Goal: Find specific page/section: Find specific page/section

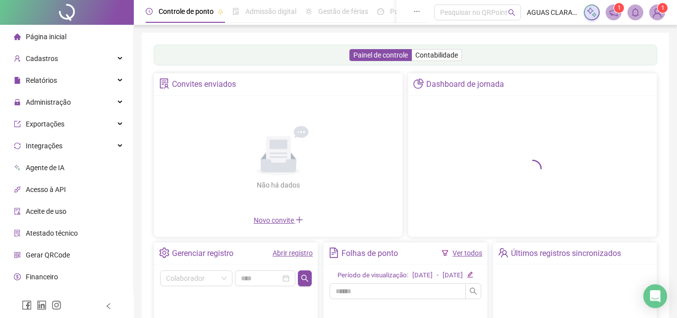
click at [49, 38] on span "Página inicial" at bounding box center [46, 37] width 41 height 8
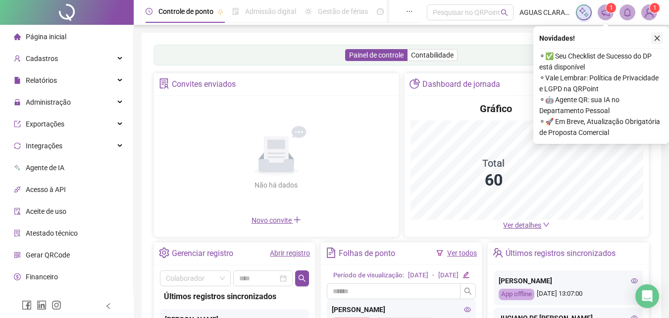
click at [663, 37] on button "button" at bounding box center [658, 38] width 12 height 12
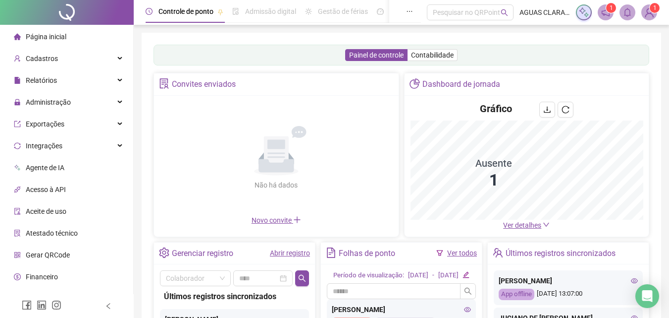
click at [523, 225] on span "Ver detalhes" at bounding box center [522, 225] width 38 height 8
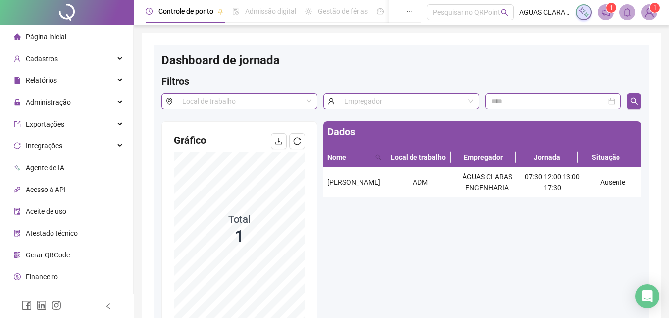
click at [58, 29] on div "Página inicial" at bounding box center [40, 37] width 53 height 20
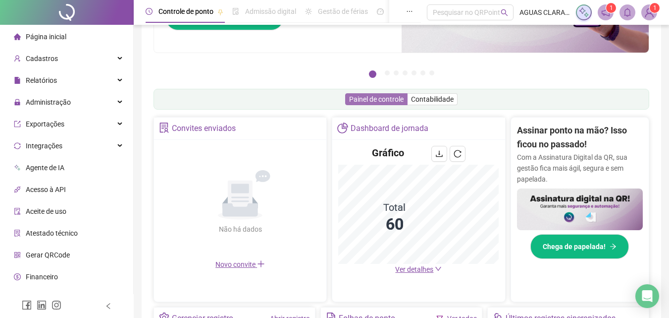
scroll to position [149, 0]
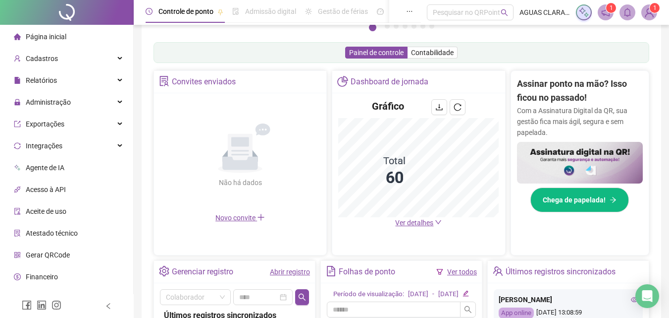
click at [414, 226] on span "Ver detalhes" at bounding box center [414, 223] width 38 height 8
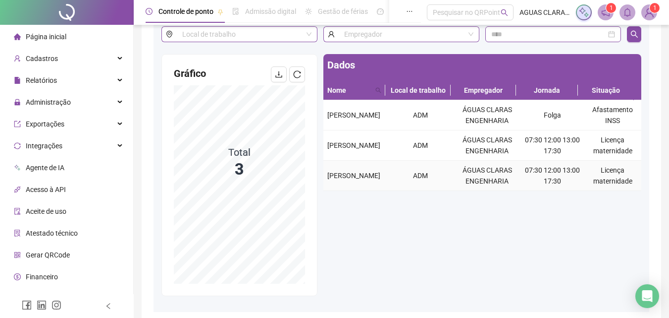
scroll to position [50, 0]
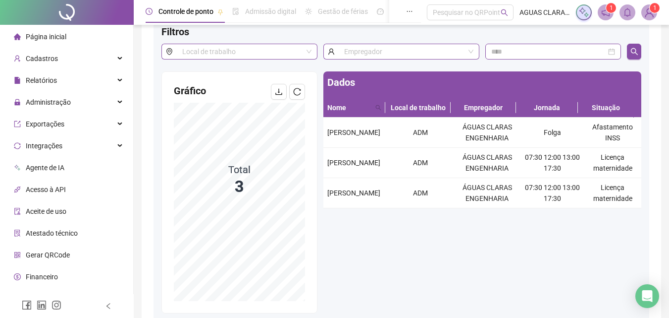
click at [46, 35] on span "Página inicial" at bounding box center [46, 37] width 41 height 8
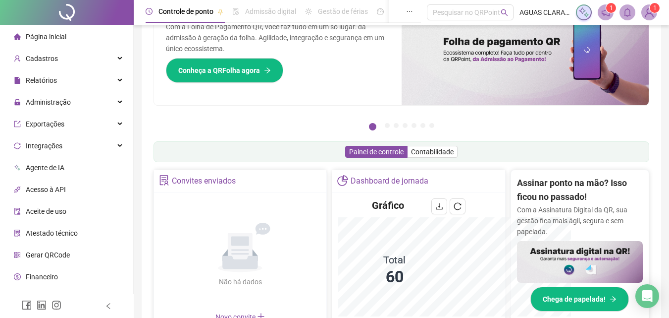
scroll to position [196, 0]
